Goal: Task Accomplishment & Management: Complete application form

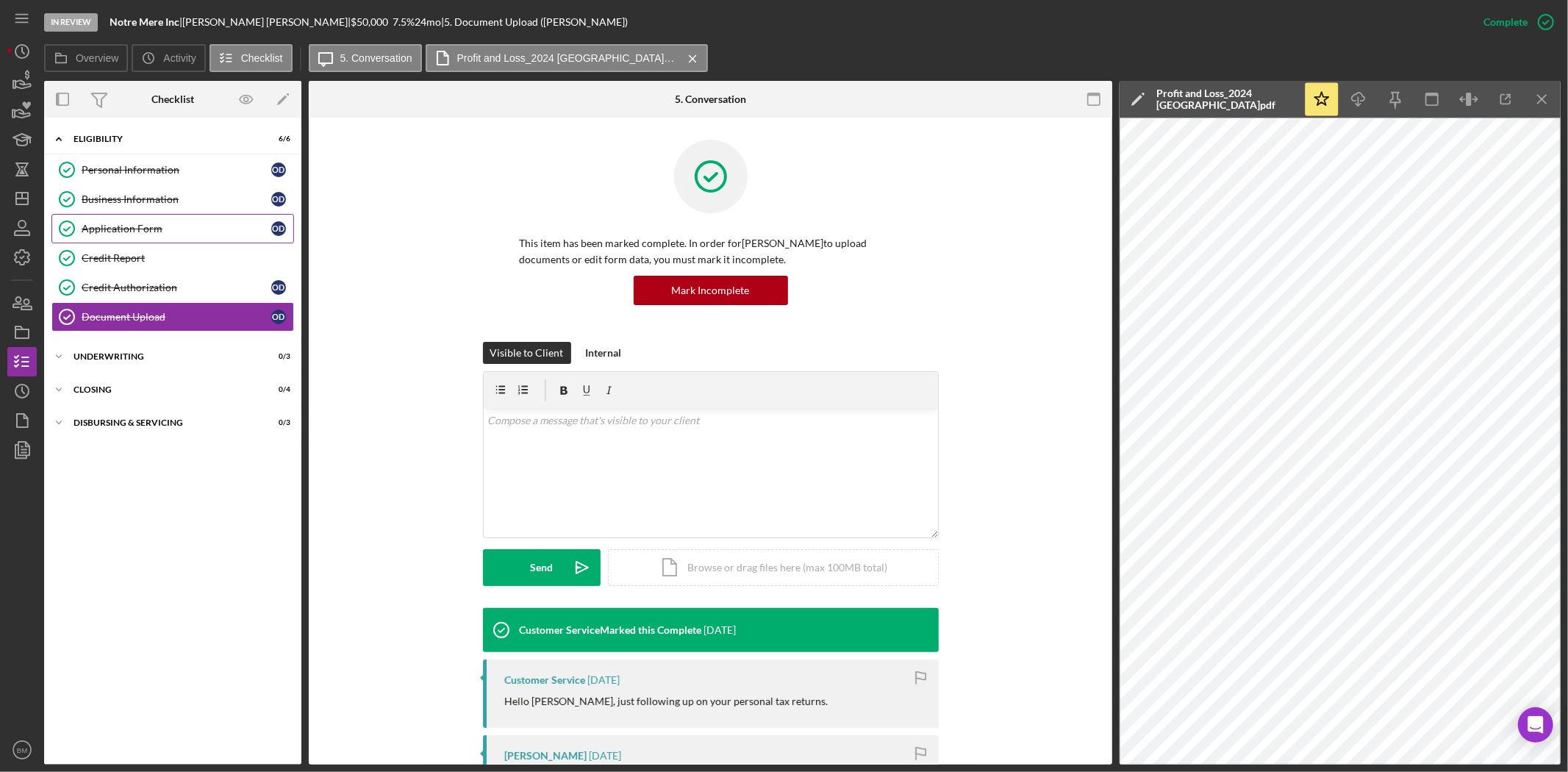
scroll to position [505, 0]
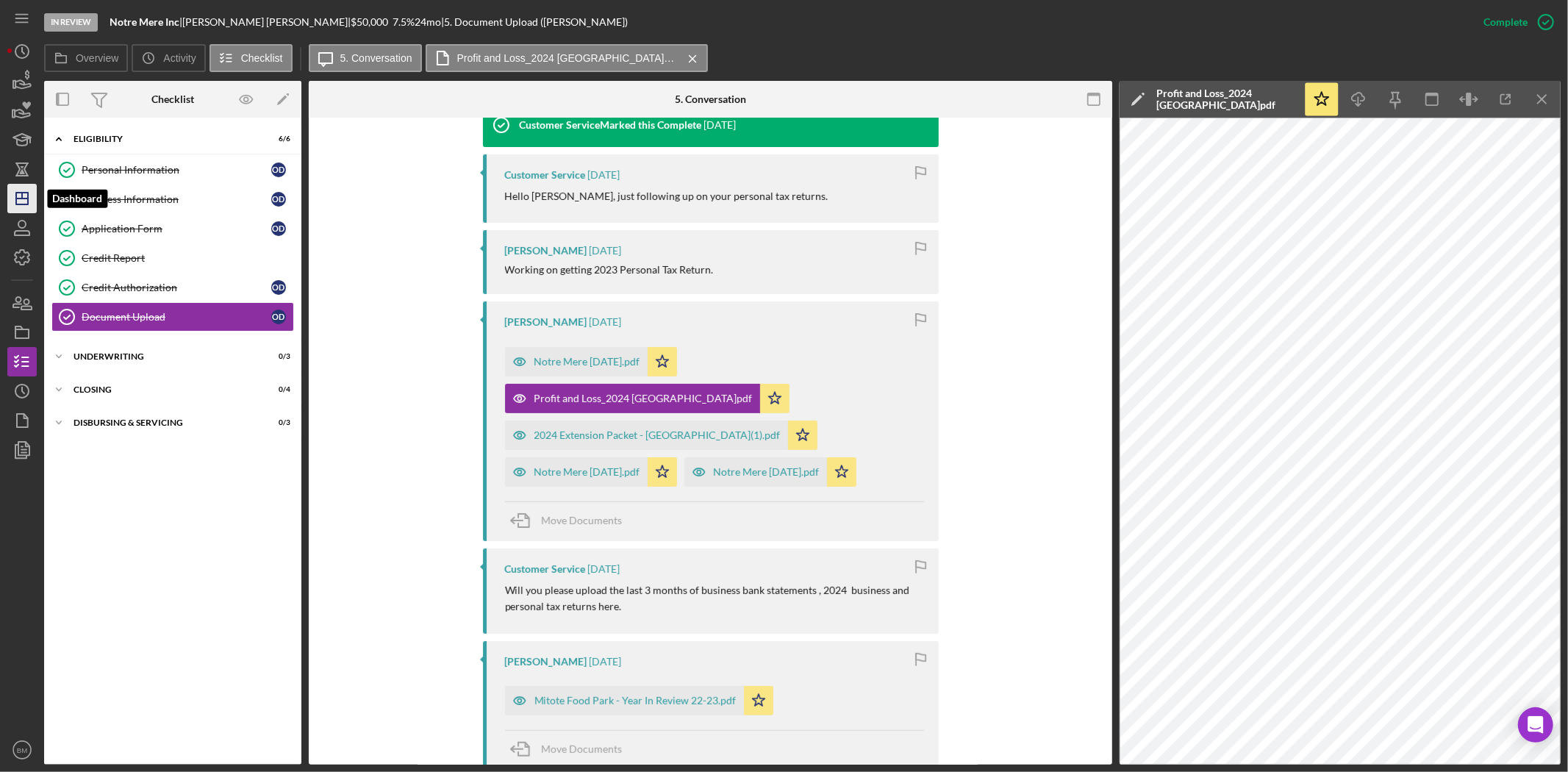
click at [19, 211] on icon "Icon/Dashboard" at bounding box center [21, 198] width 36 height 36
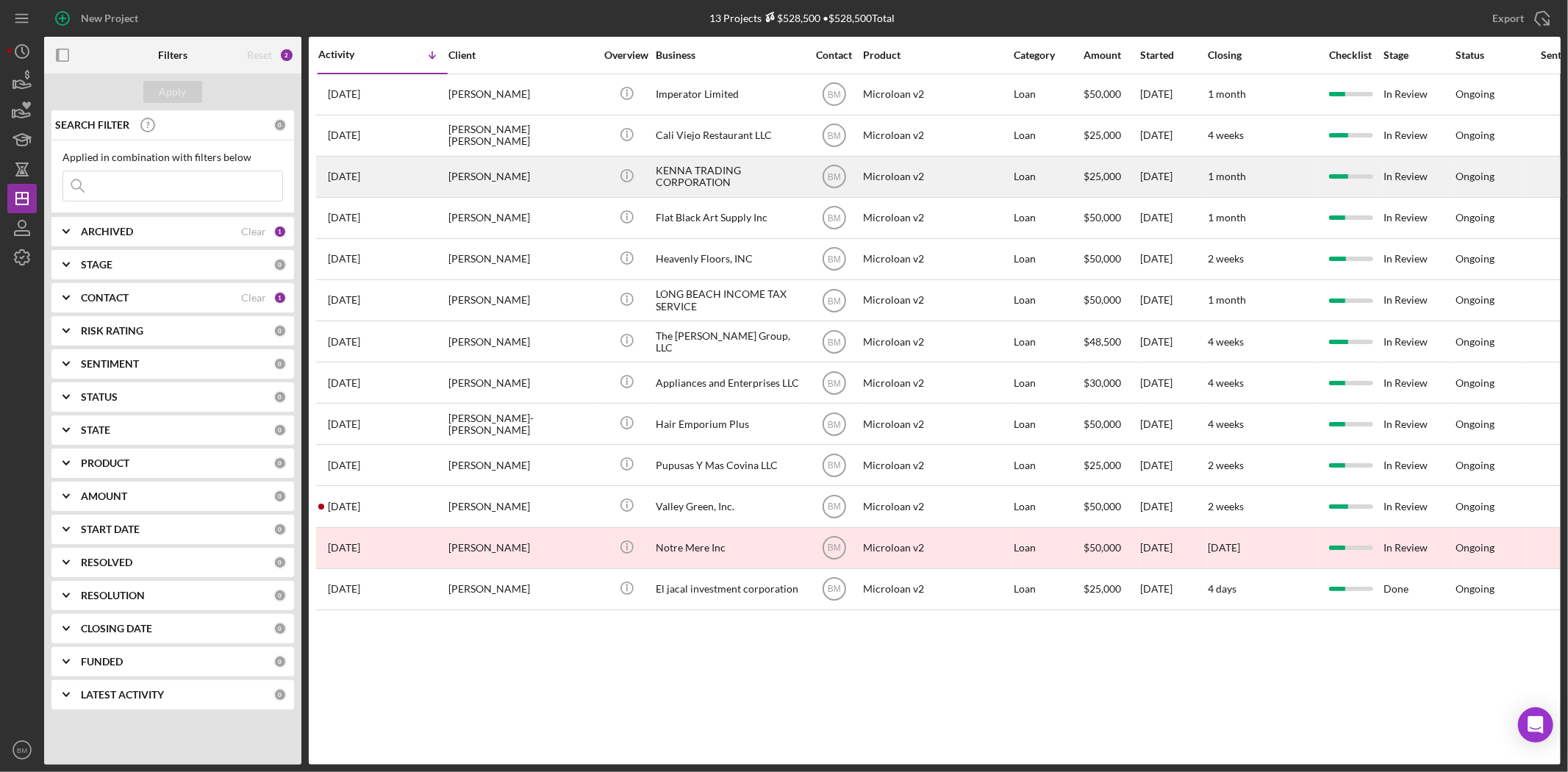
click at [688, 165] on div "KENNA TRADING CORPORATION" at bounding box center [730, 177] width 147 height 39
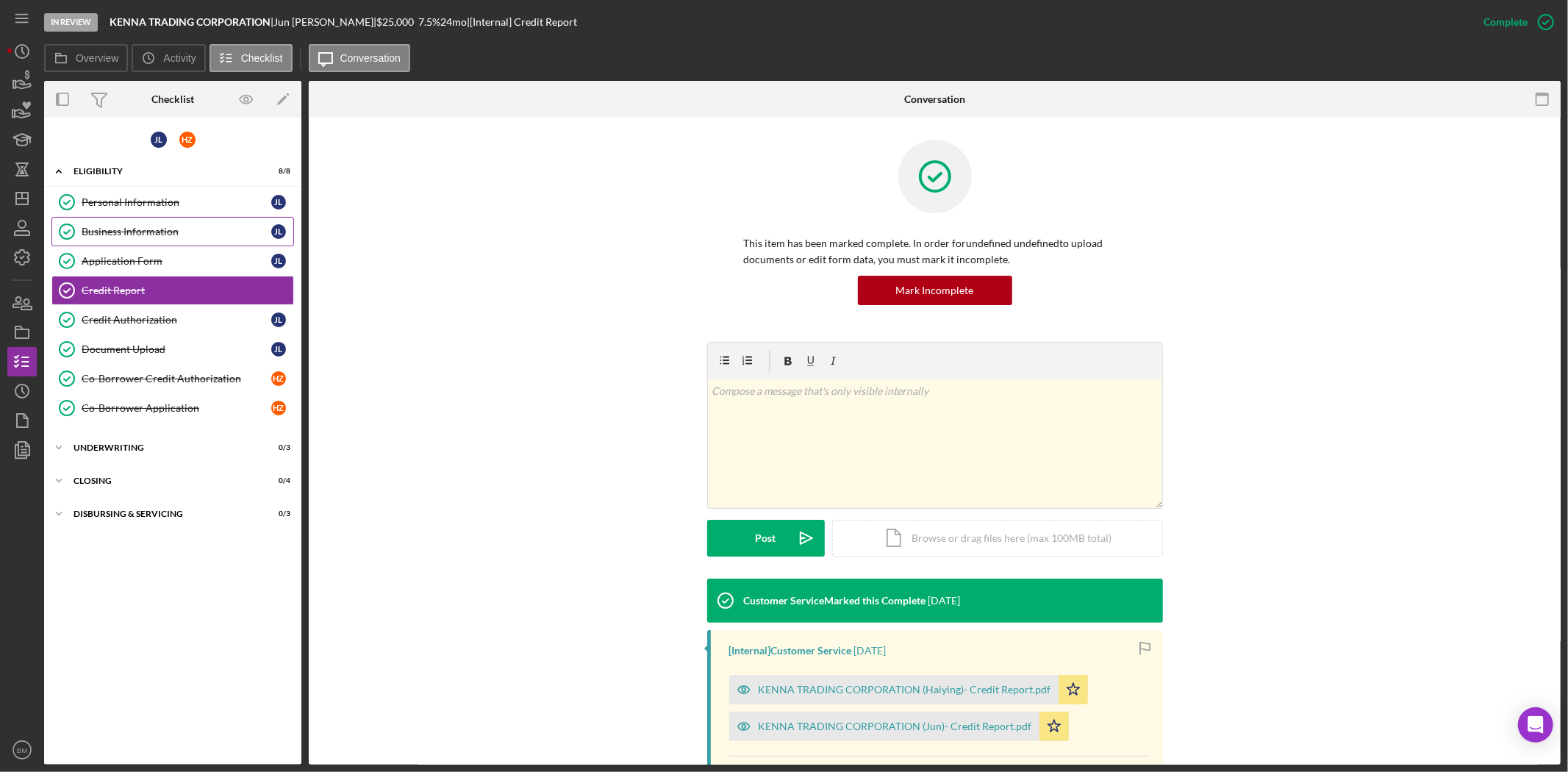
click at [210, 220] on link "Business Information Business Information J L" at bounding box center [172, 231] width 242 height 29
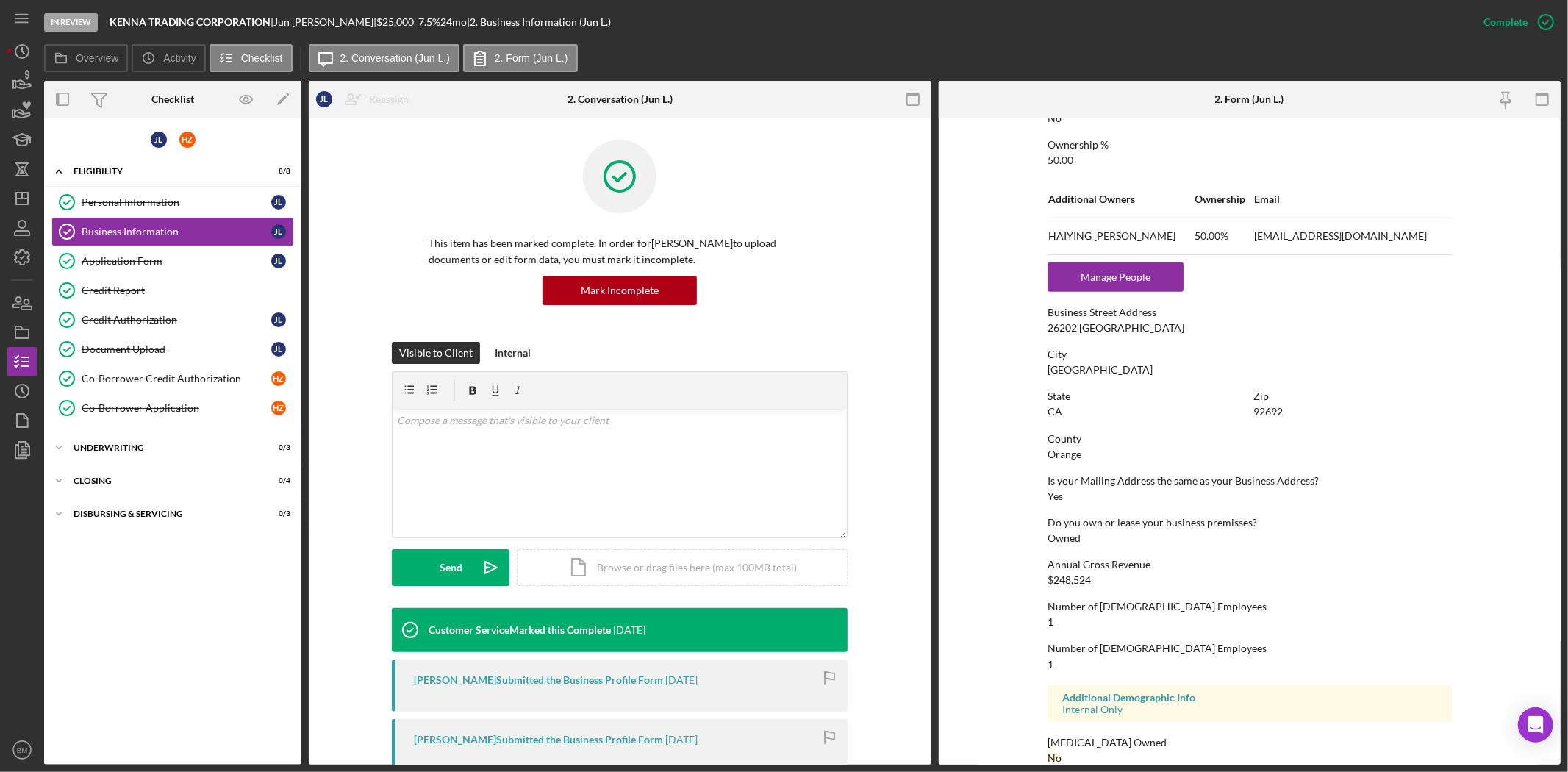
scroll to position [629, 0]
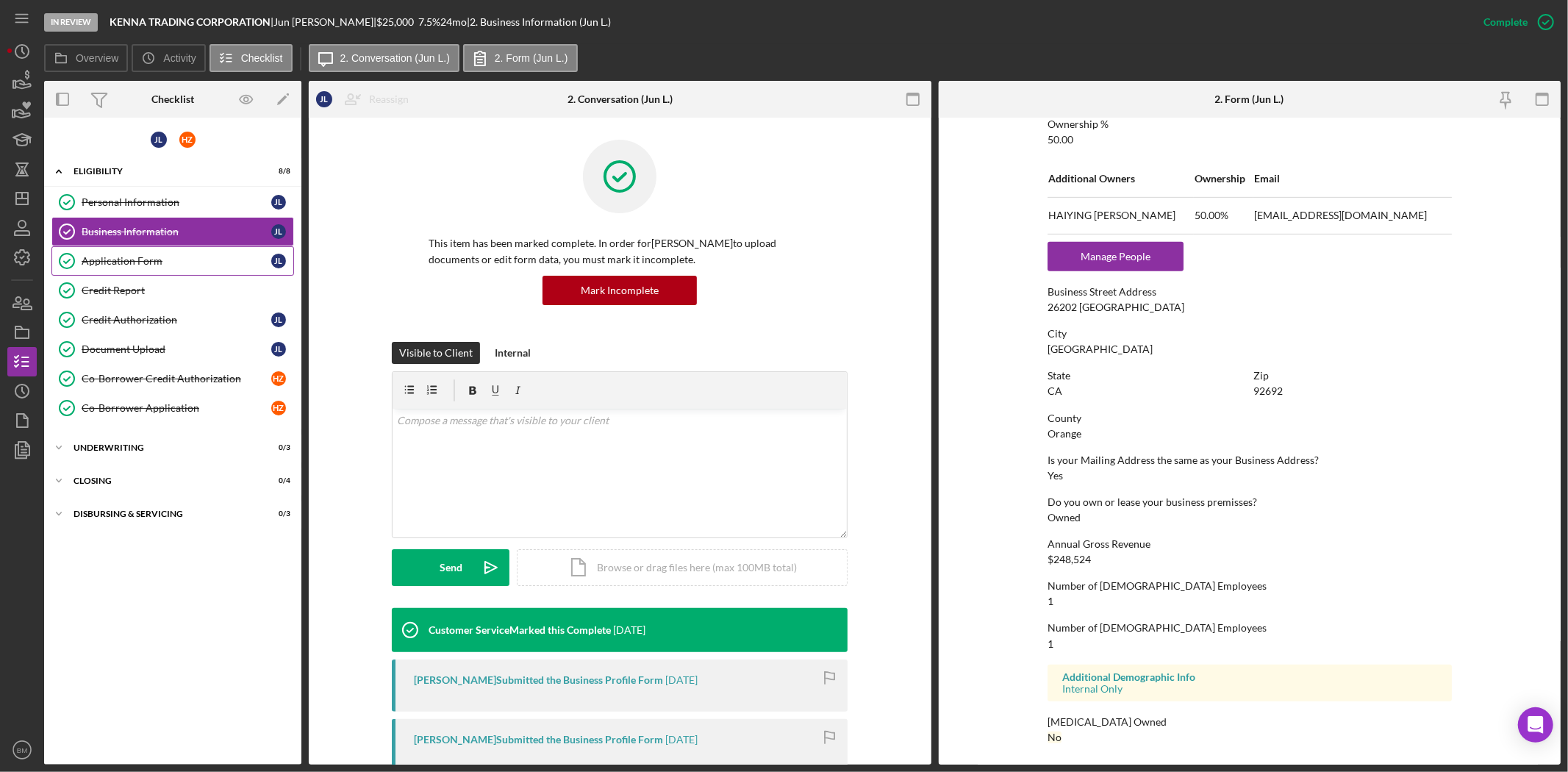
drag, startPoint x: 152, startPoint y: 255, endPoint x: 168, endPoint y: 258, distance: 16.3
click at [152, 255] on div "Application Form" at bounding box center [177, 260] width 190 height 12
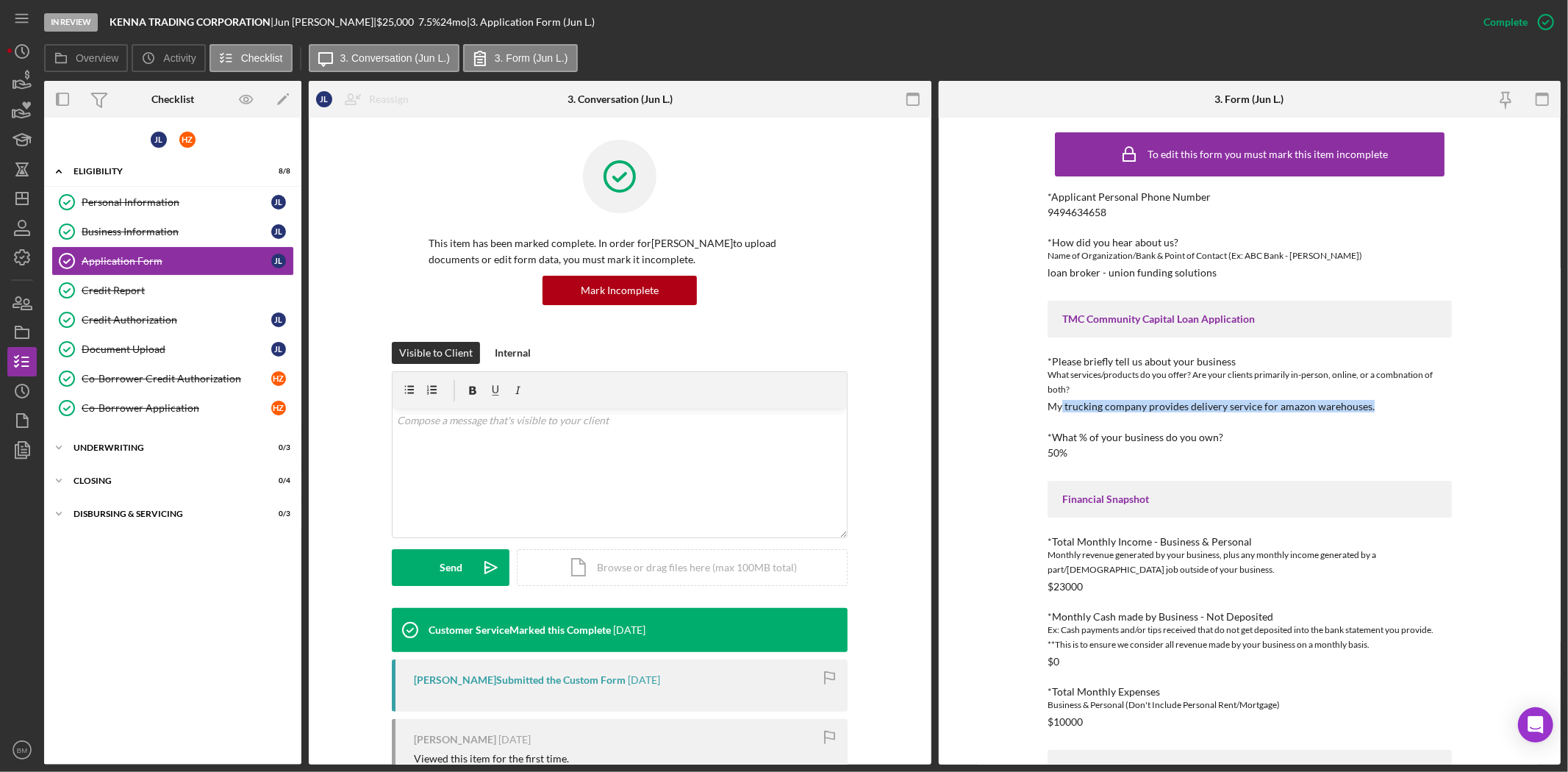
drag, startPoint x: 1060, startPoint y: 407, endPoint x: 1367, endPoint y: 409, distance: 307.0
click at [1367, 409] on div "*Please briefly tell us about your business What services/products do you offer…" at bounding box center [1249, 385] width 404 height 57
copy div "trucking company provides delivery service for amazon warehouses."
click at [1216, 428] on div "*Applicant Personal Phone Number 9494634658 *How did you hear about us? Name of…" at bounding box center [1249, 662] width 404 height 943
click at [199, 410] on div "Co-Borrower Application" at bounding box center [177, 408] width 190 height 12
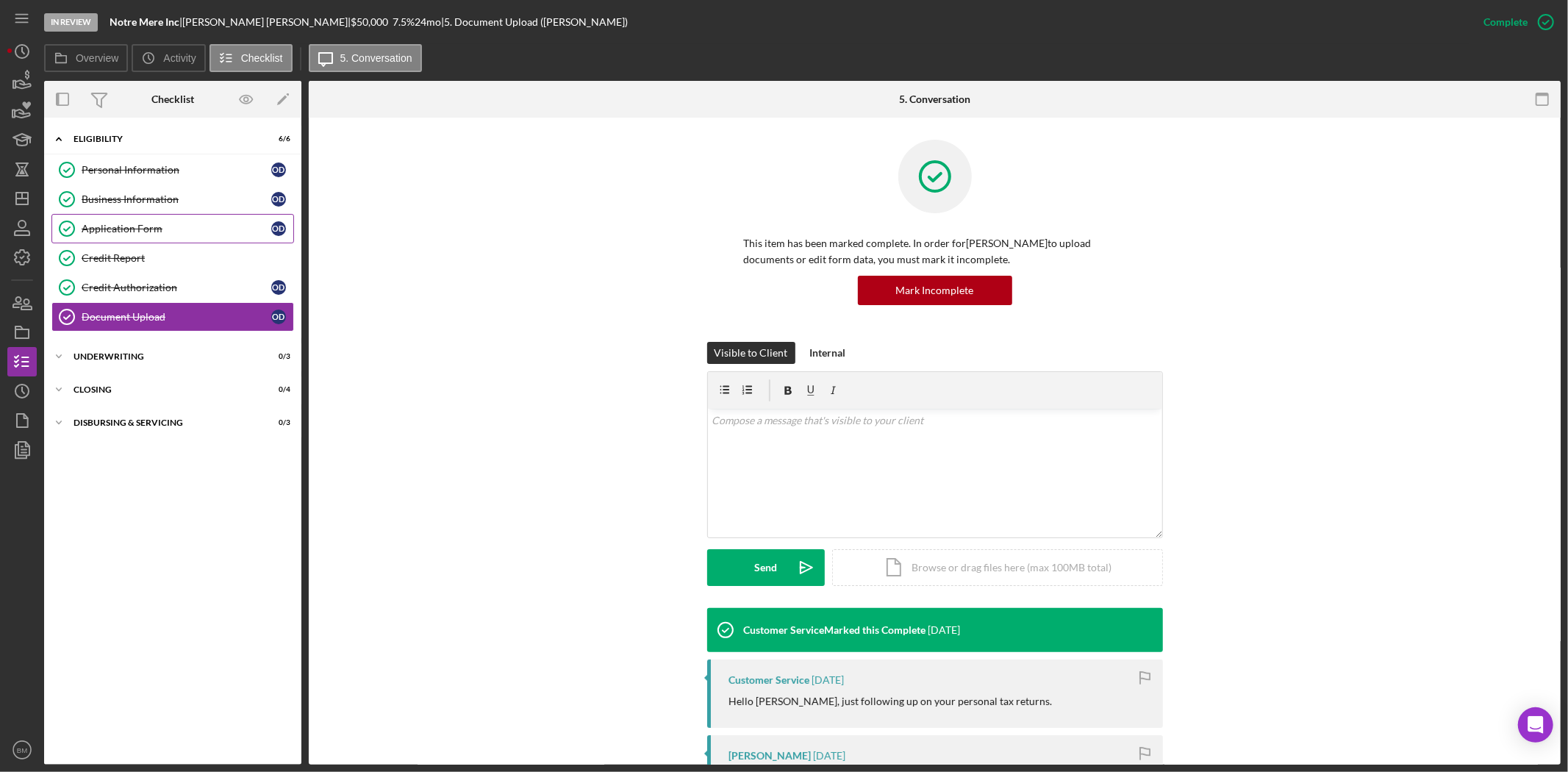
click at [179, 232] on div "Application Form" at bounding box center [177, 228] width 190 height 12
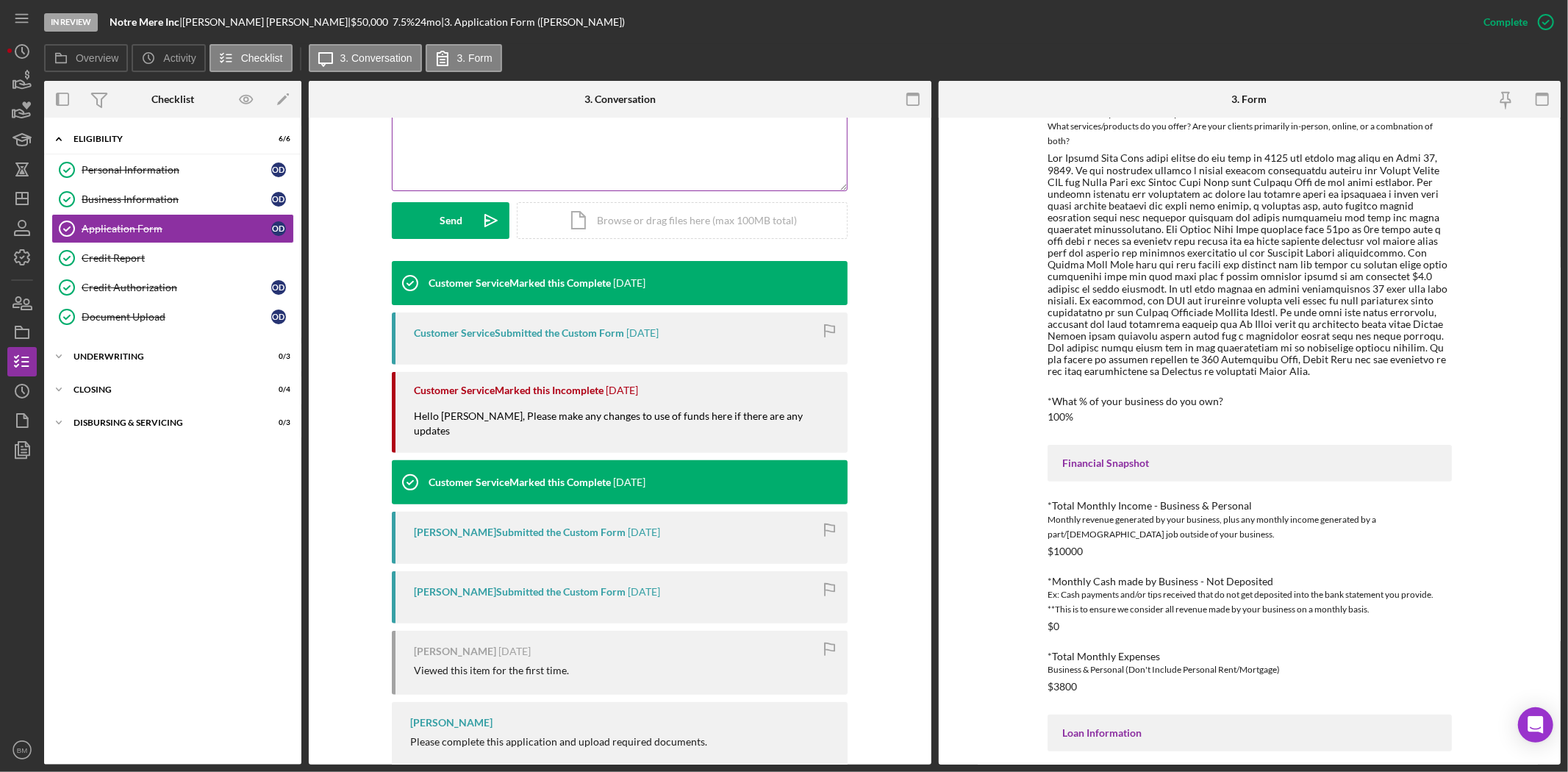
scroll to position [373, 0]
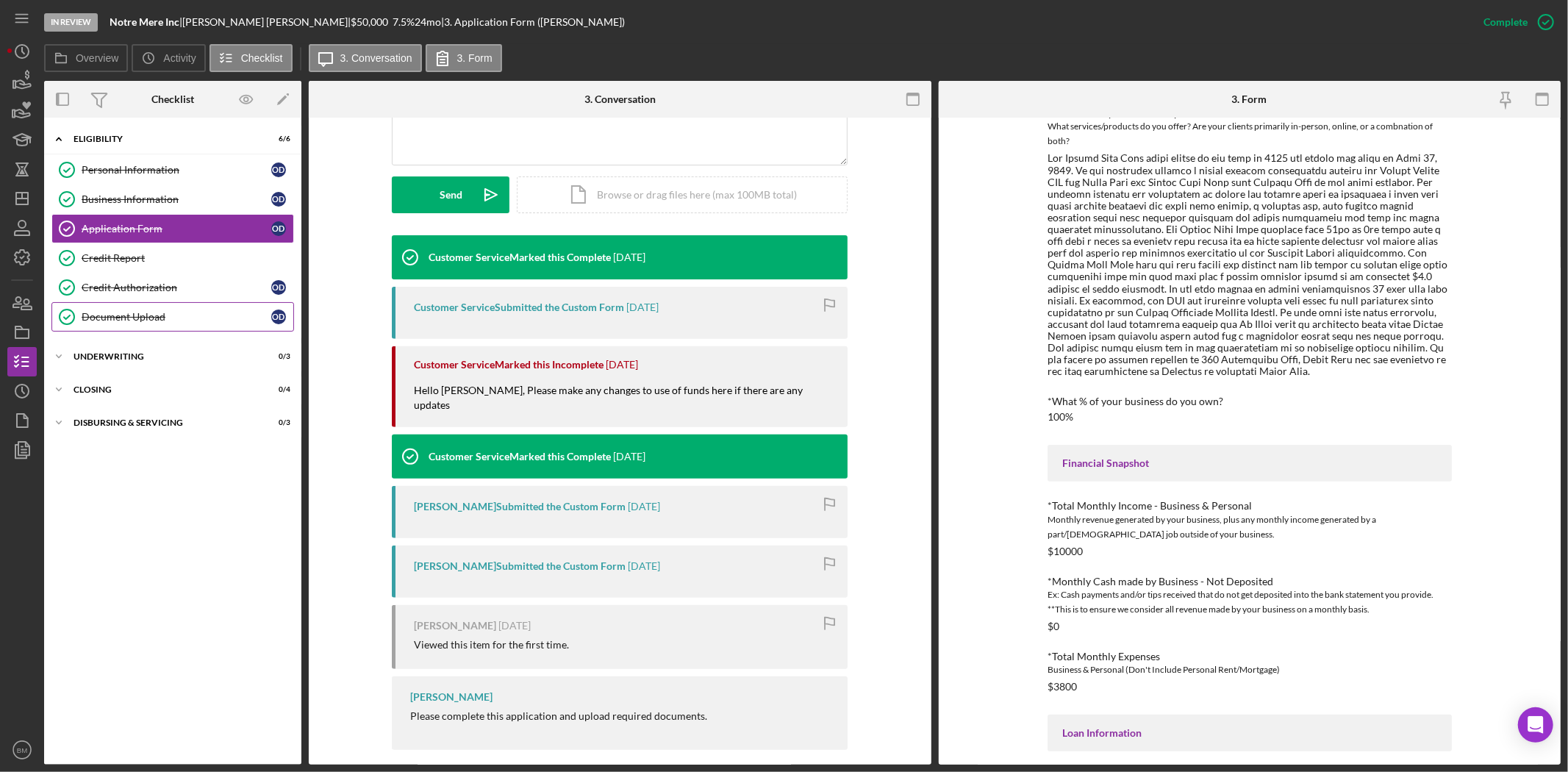
click at [154, 320] on div "Document Upload" at bounding box center [177, 316] width 190 height 12
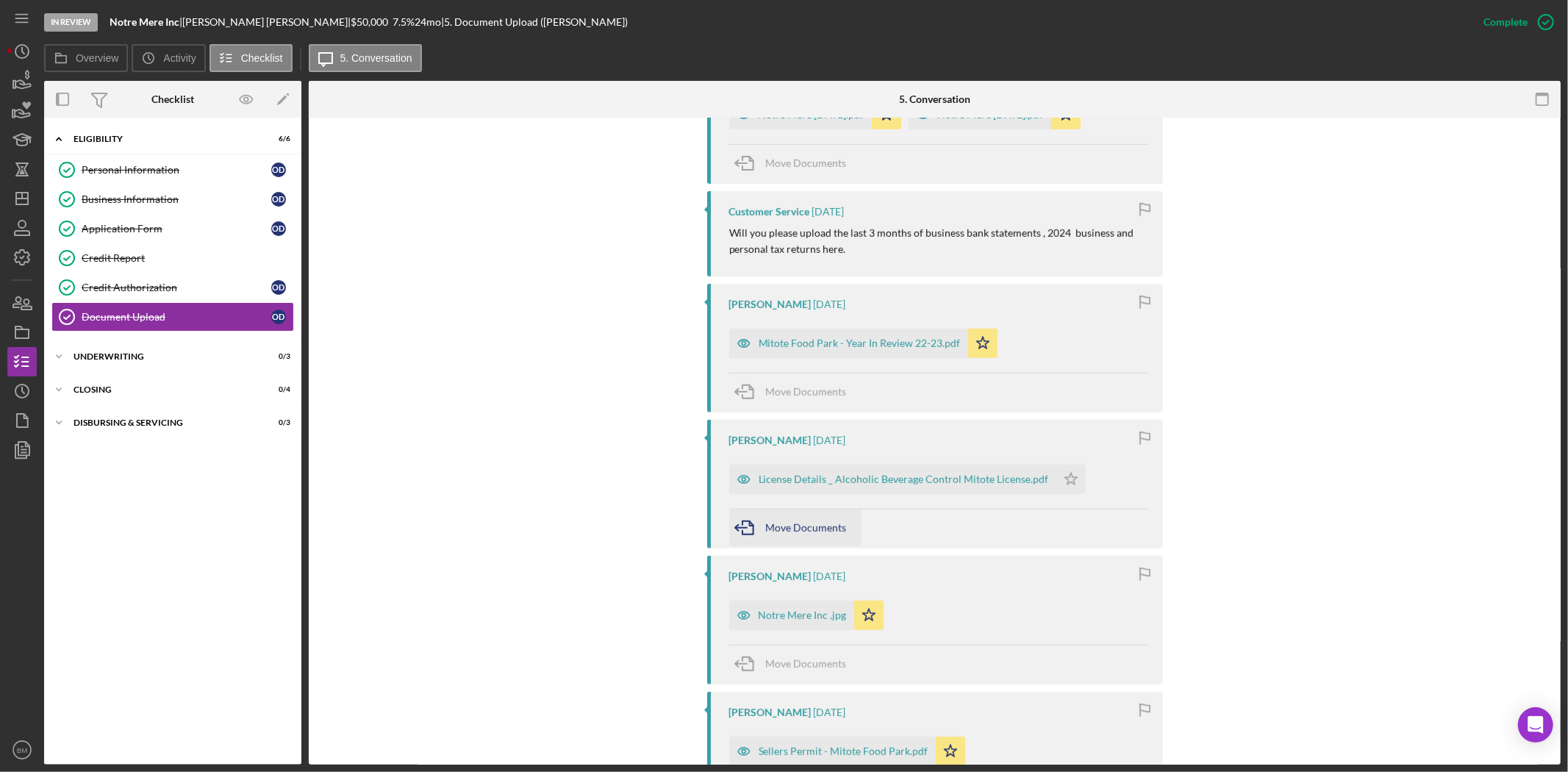
scroll to position [899, 0]
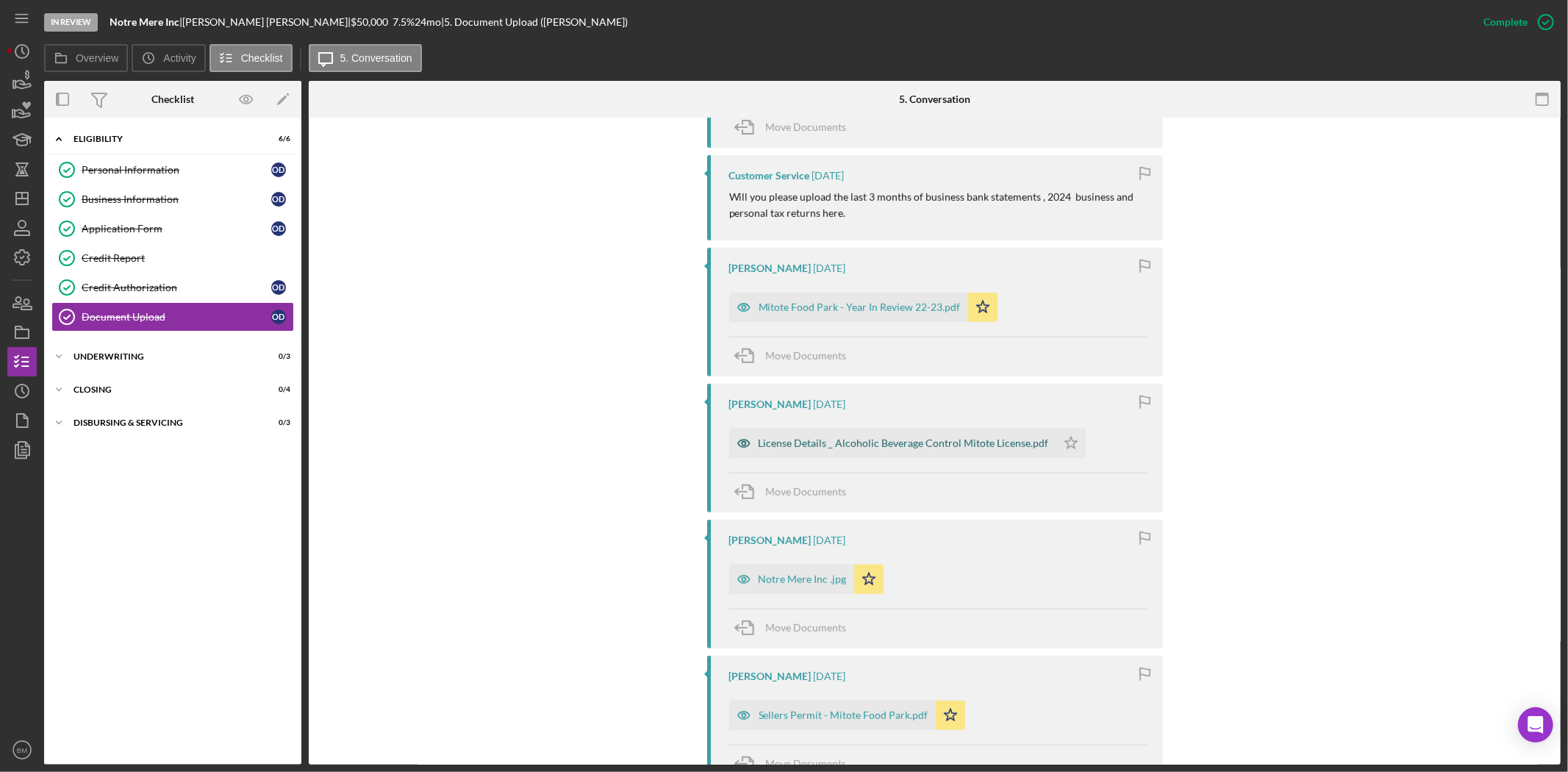
click at [761, 440] on div "License Details _ Alcoholic Beverage Control Mitote License.pdf" at bounding box center [903, 443] width 290 height 12
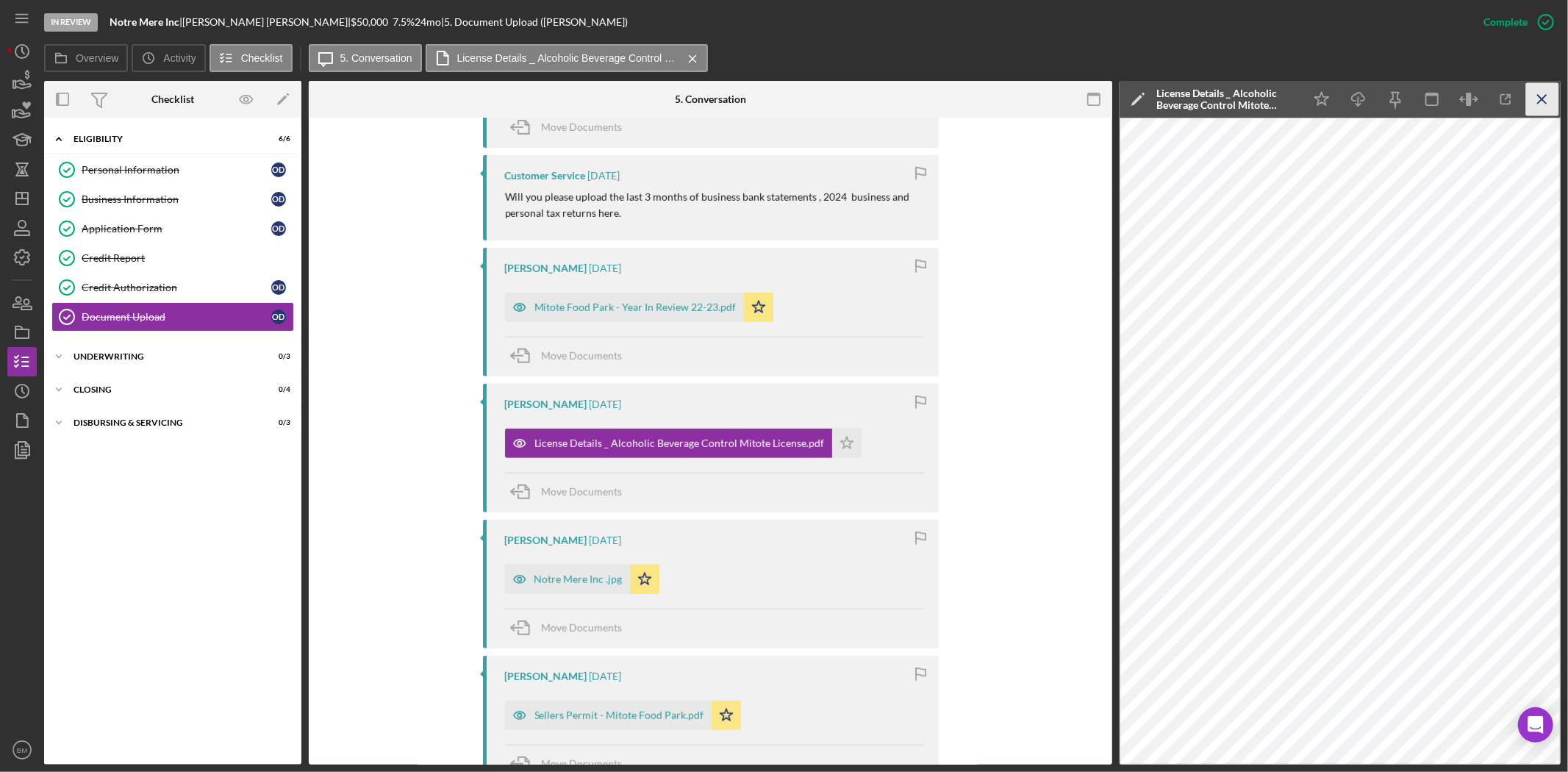
click at [1533, 96] on icon "Icon/Menu Close" at bounding box center [1542, 99] width 33 height 33
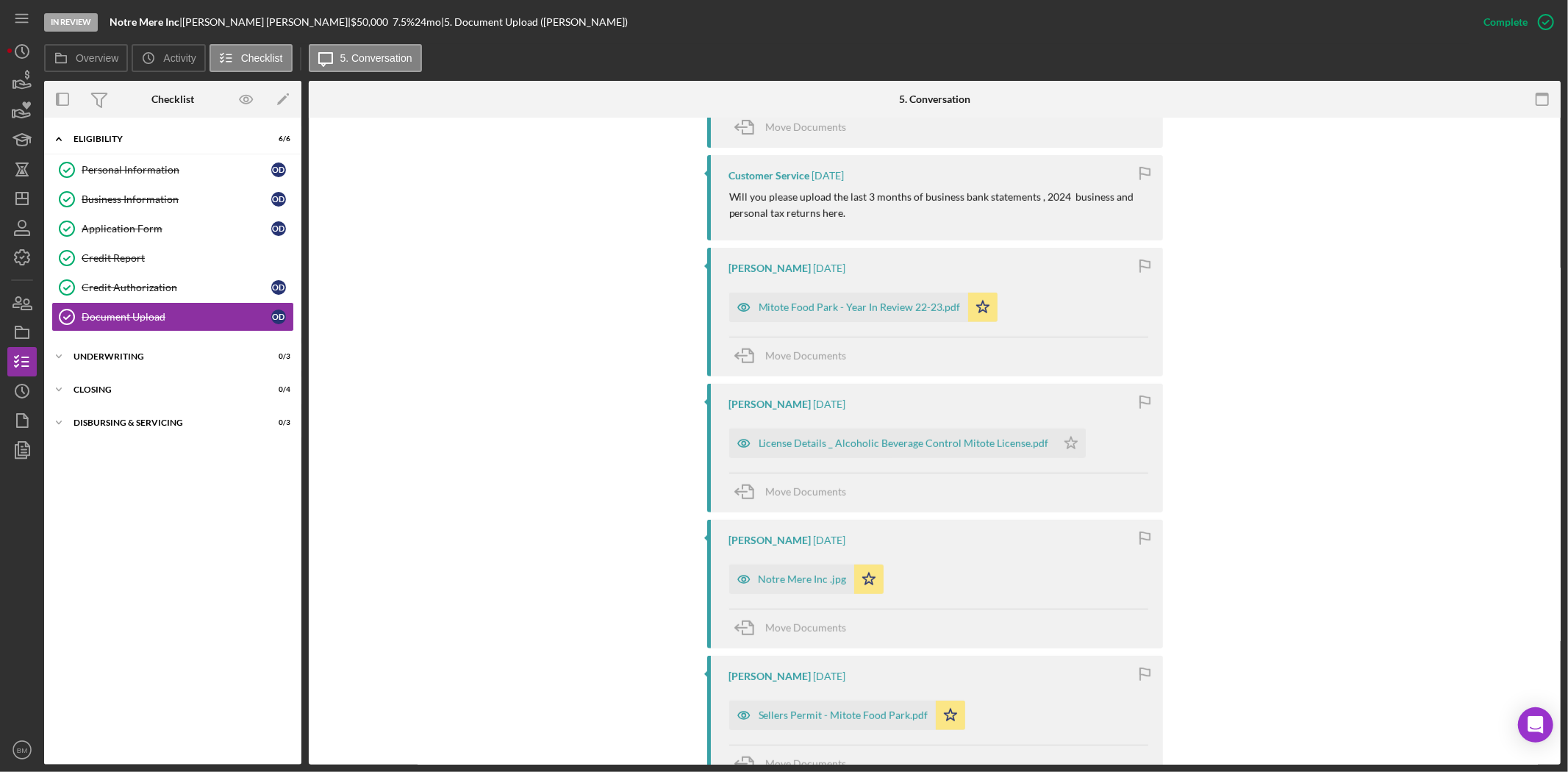
click at [1303, 406] on div "Customer Service Marked this Complete 1 week ago Customer Service 3 weeks ago H…" at bounding box center [935, 609] width 1208 height 1798
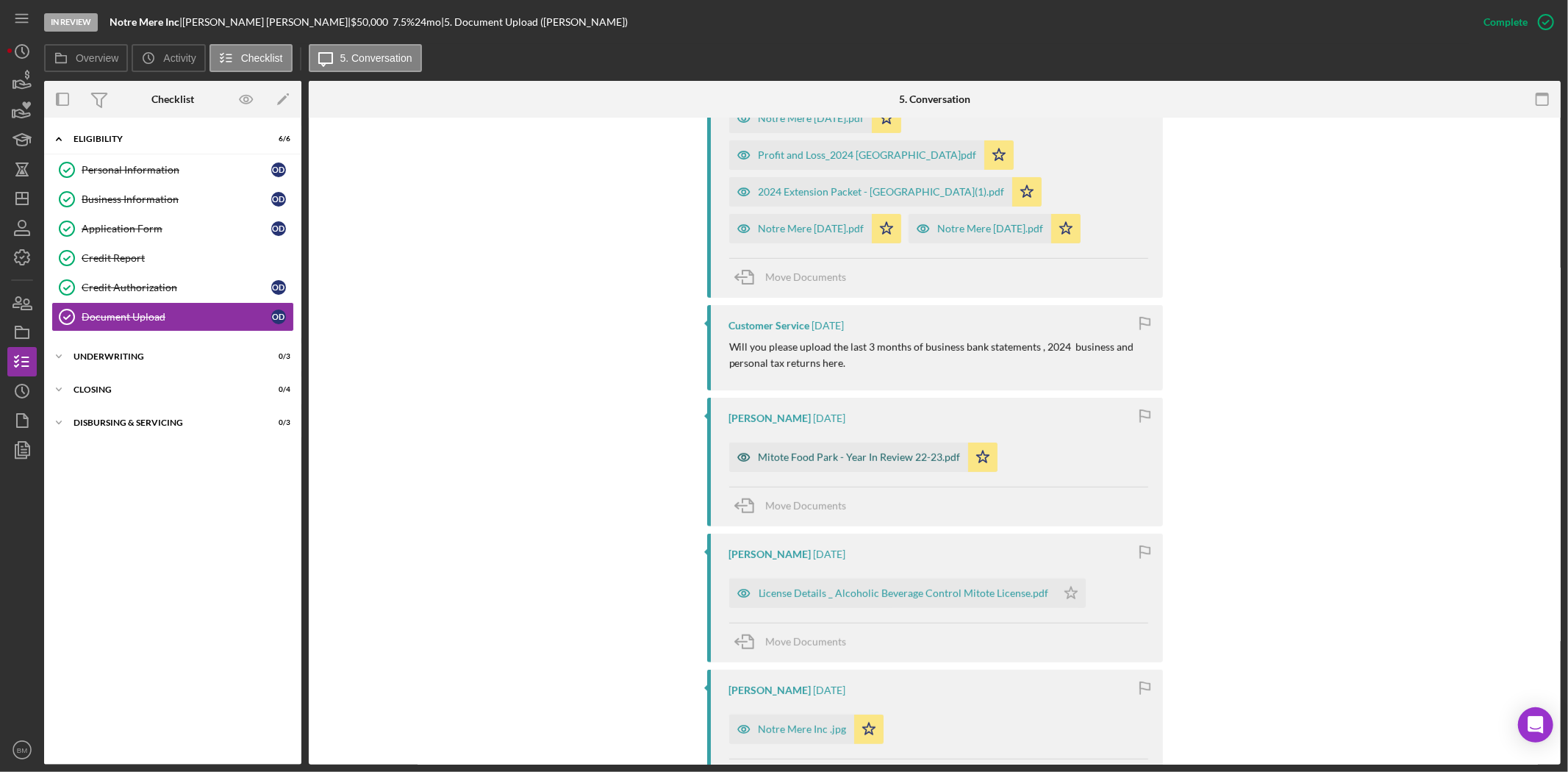
scroll to position [736, 0]
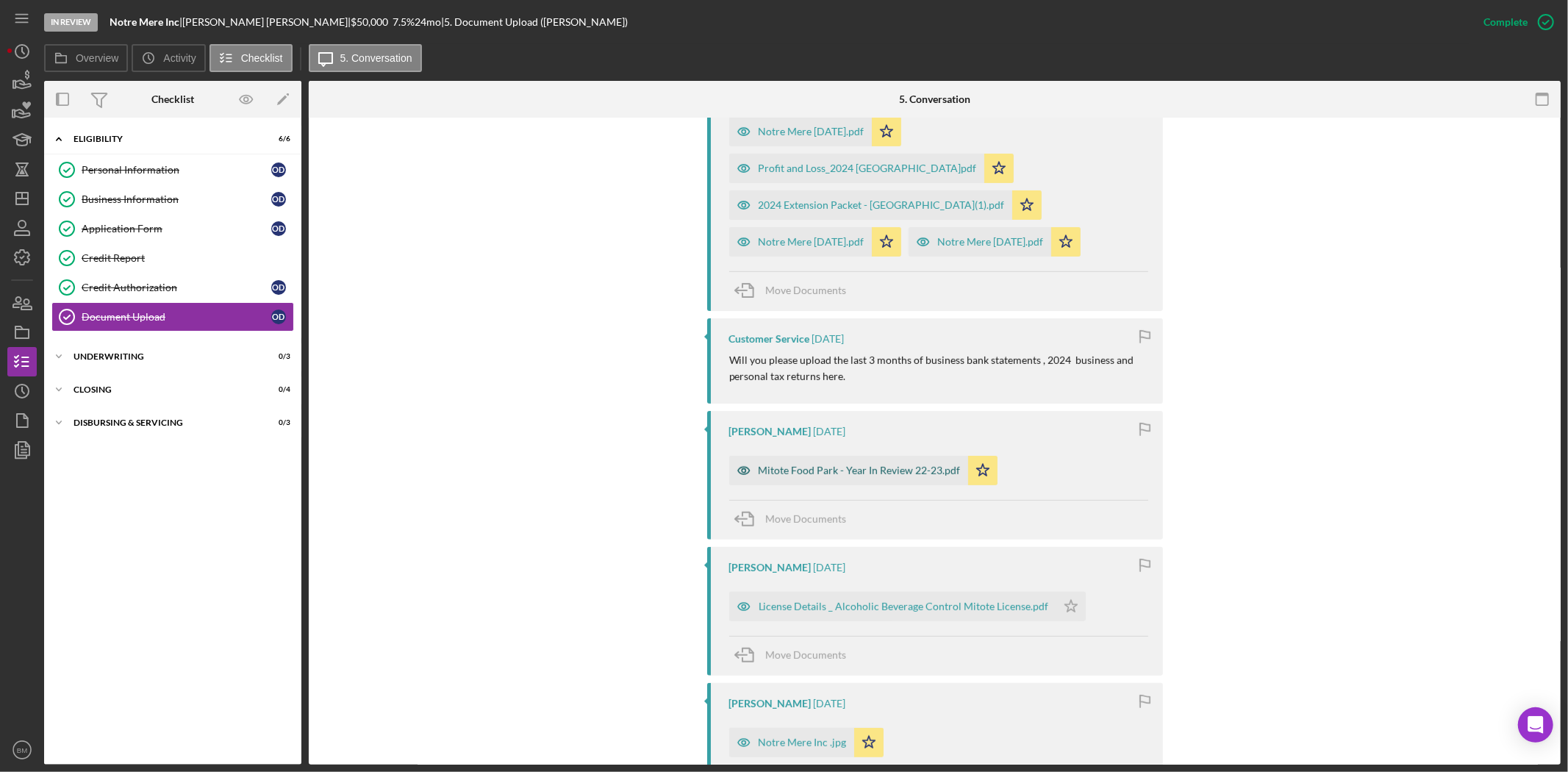
click at [884, 475] on div "Mitote Food Park - Year In Review 22-23.pdf" at bounding box center [859, 470] width 202 height 12
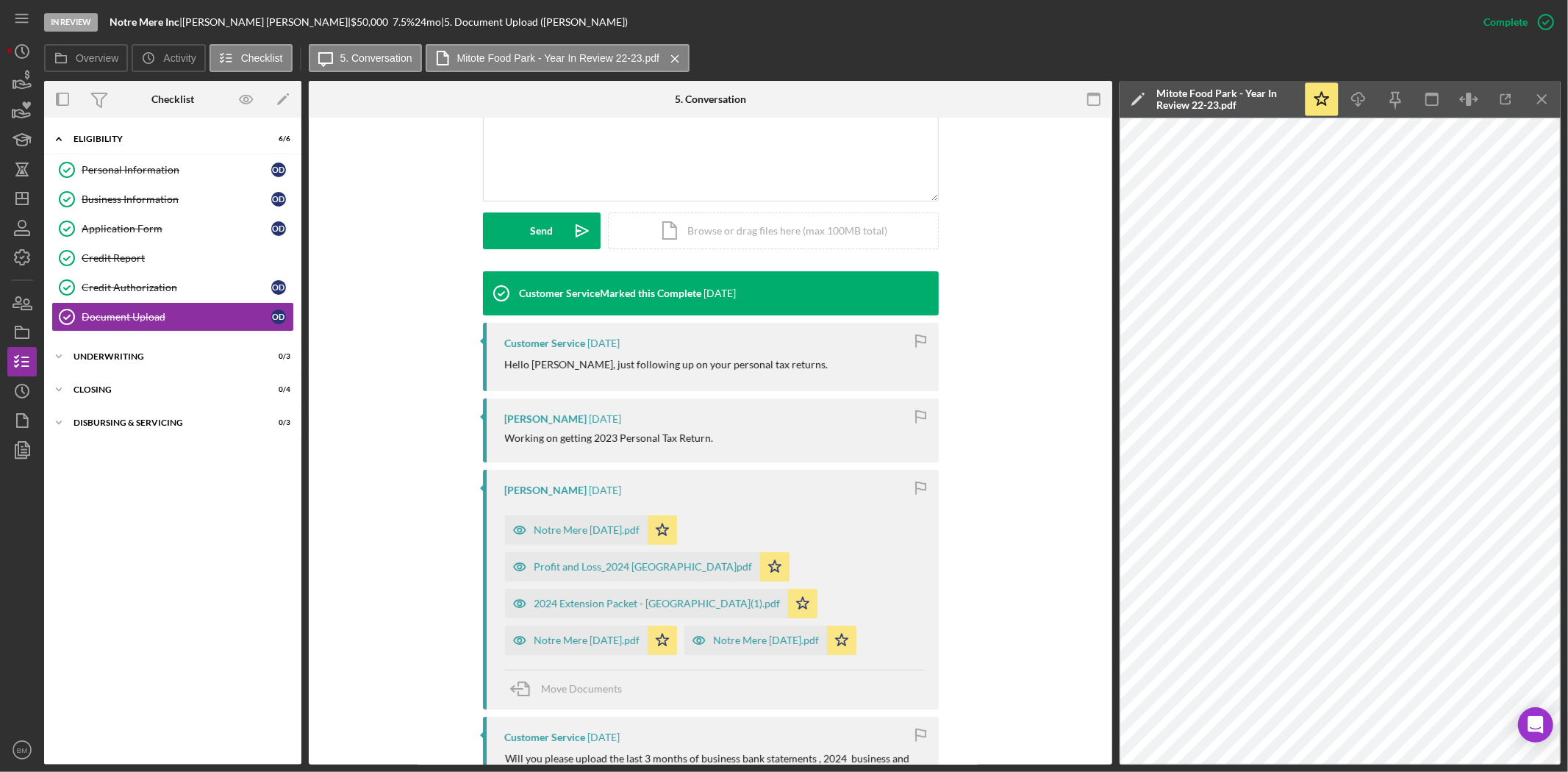
scroll to position [0, 0]
